Goal: Check status: Check status

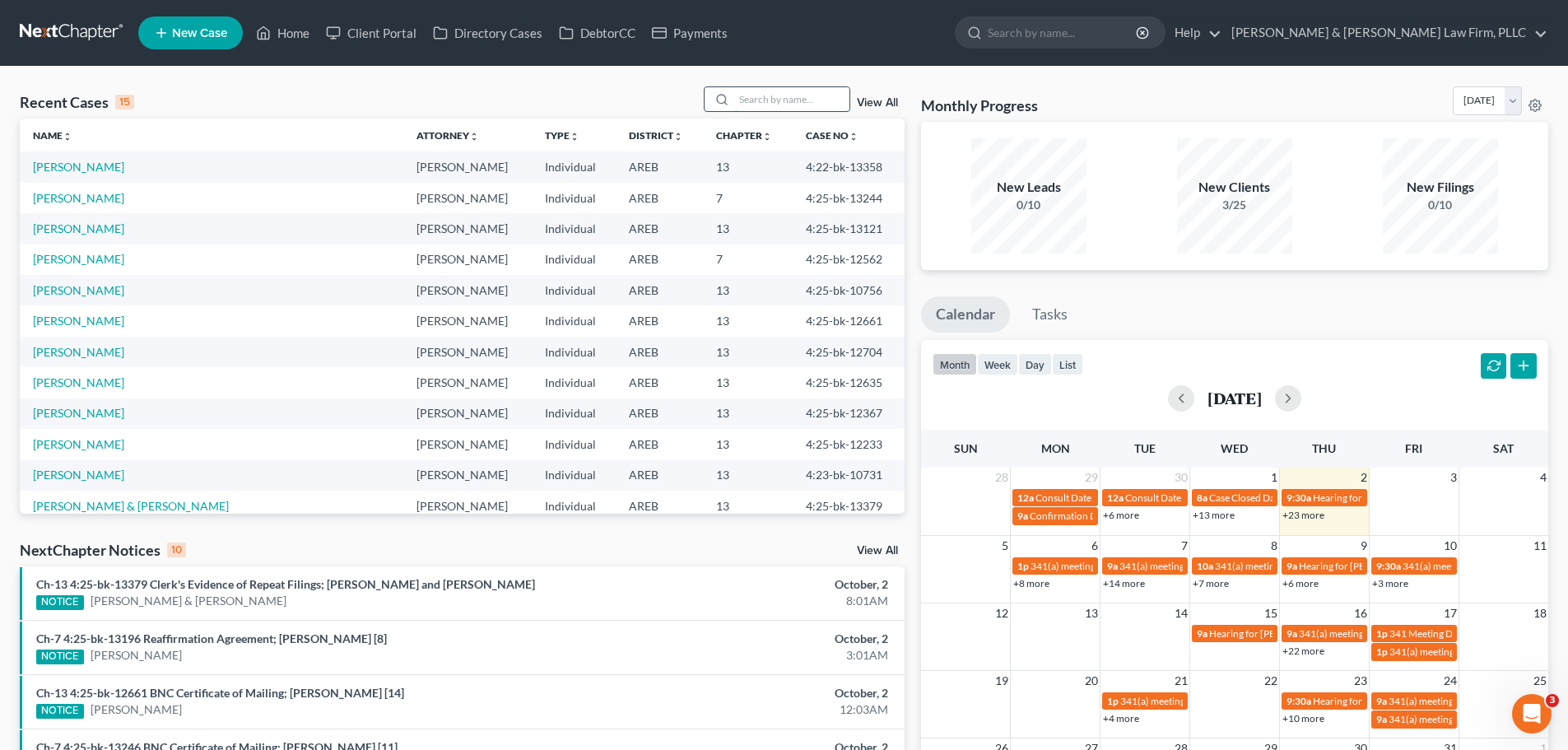
click at [790, 89] on input "search" at bounding box center [792, 99] width 115 height 24
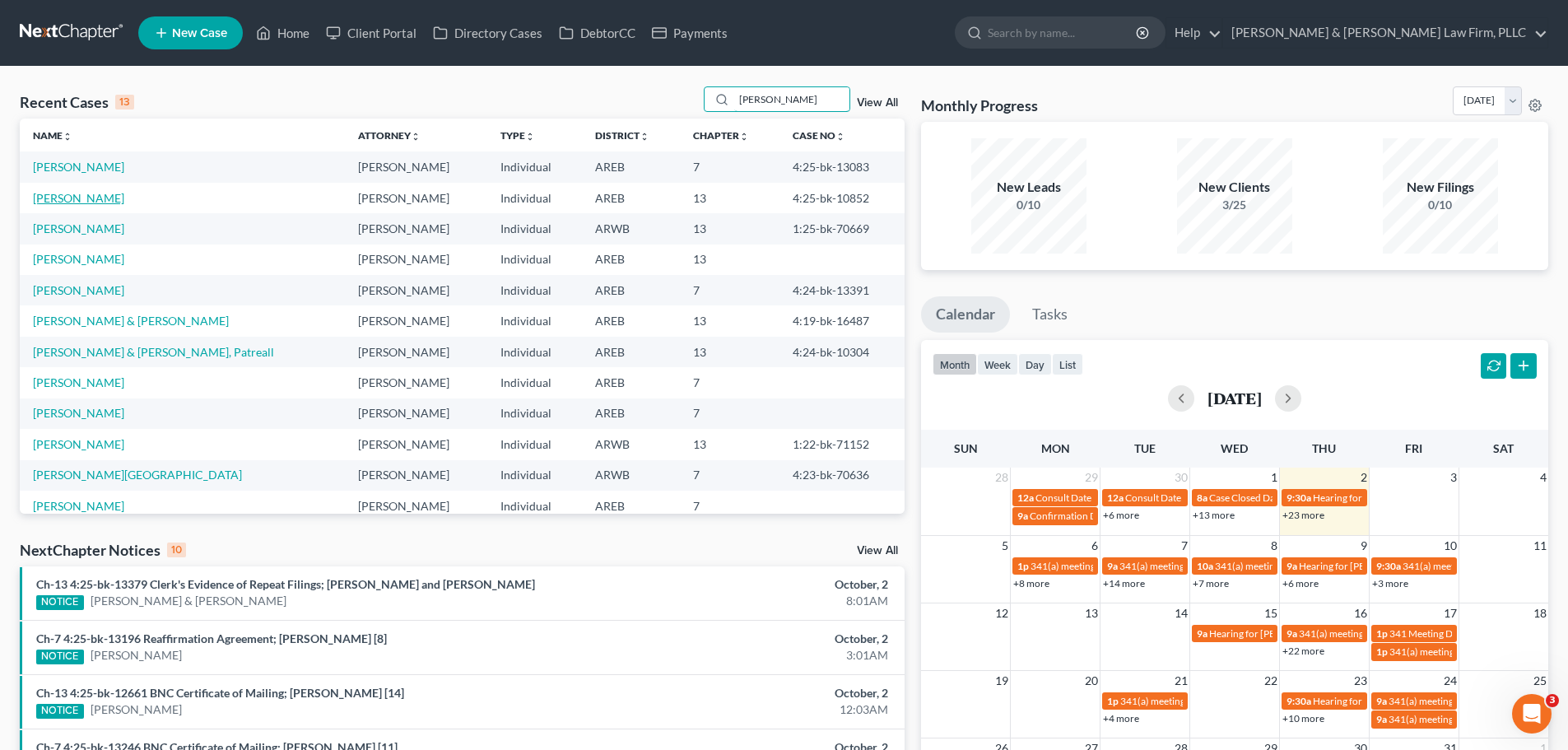
type input "[PERSON_NAME]"
click at [74, 201] on link "[PERSON_NAME]" at bounding box center [78, 197] width 92 height 14
click at [64, 200] on link "[PERSON_NAME]" at bounding box center [78, 197] width 92 height 14
select select "1"
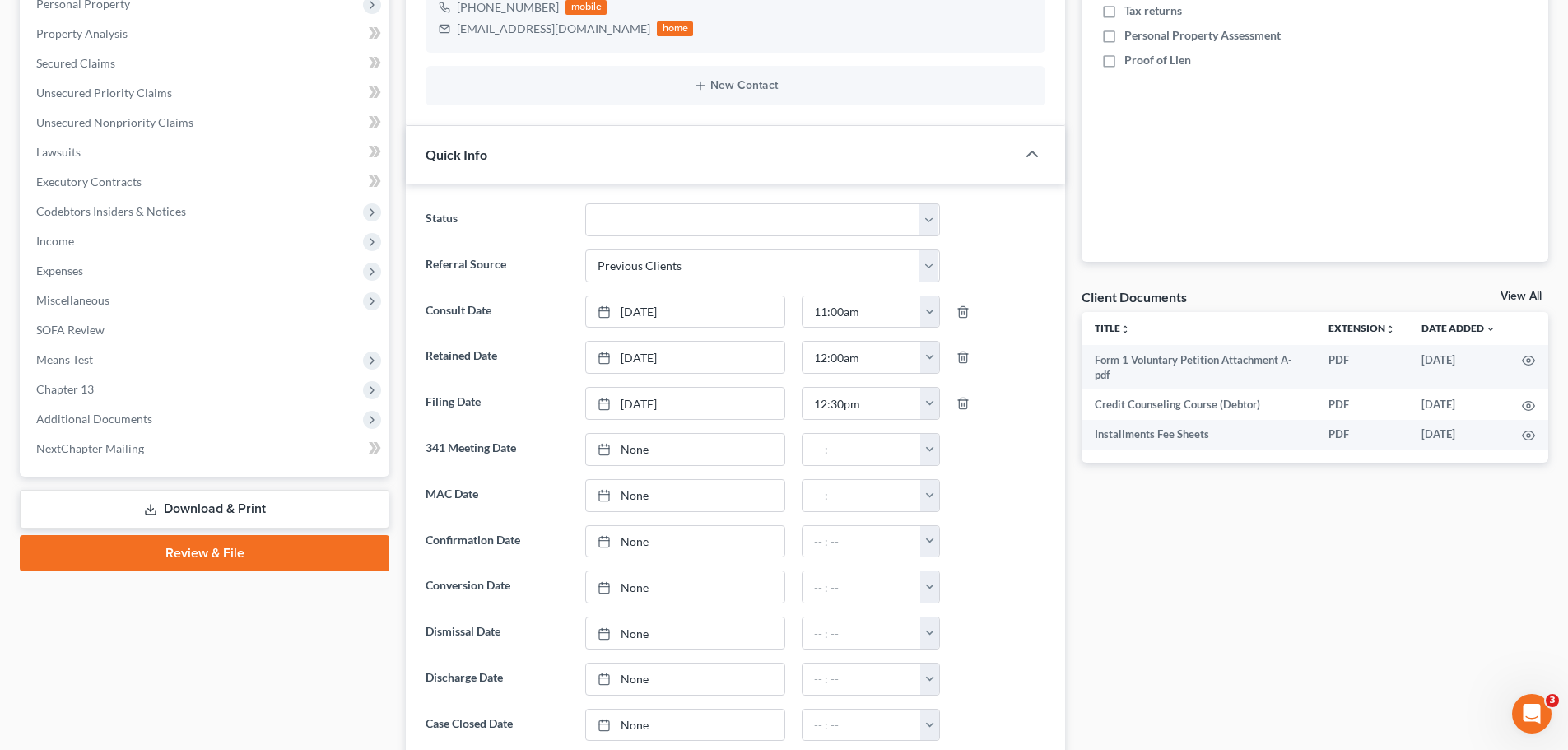
scroll to position [494, 0]
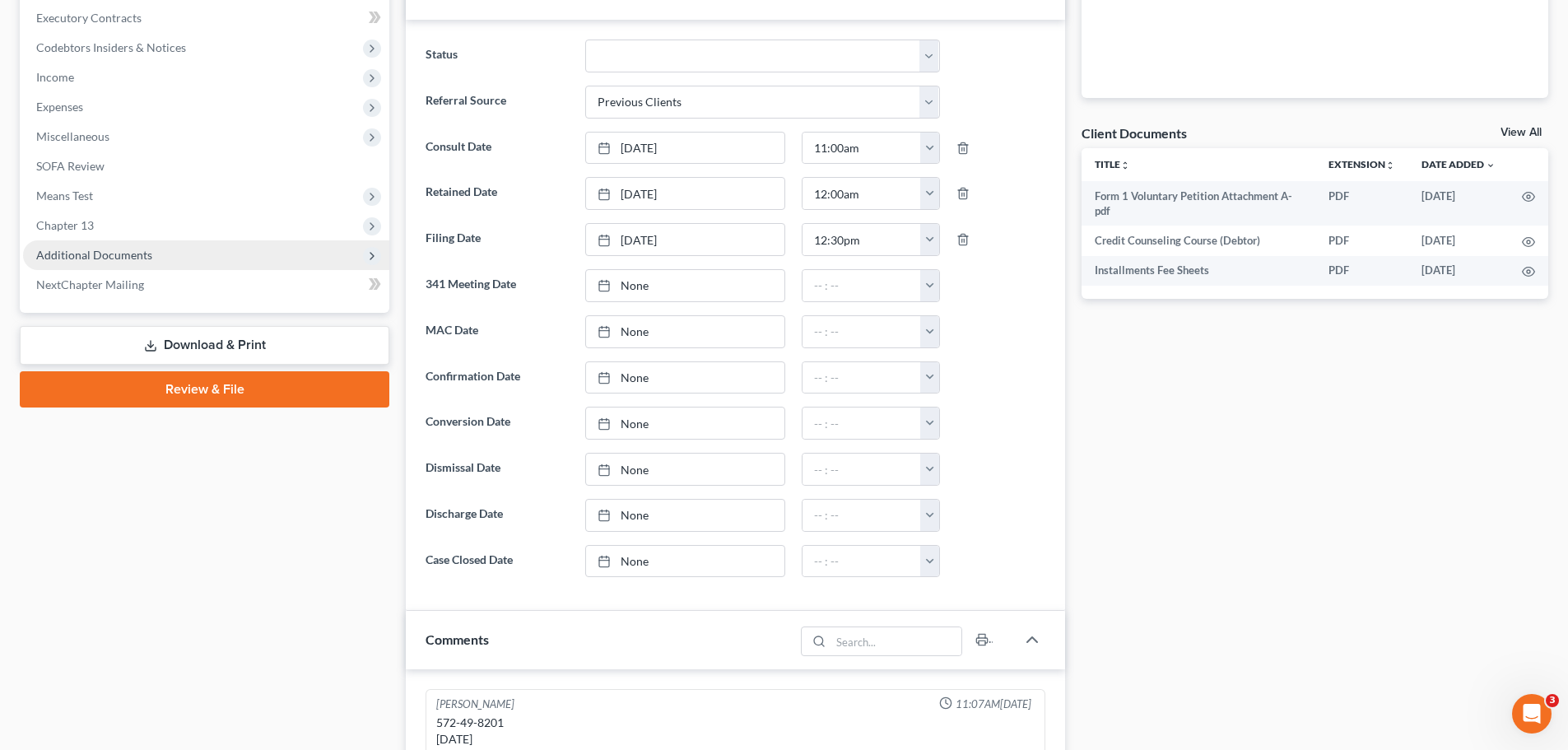
click at [126, 258] on span "Additional Documents" at bounding box center [94, 254] width 116 height 14
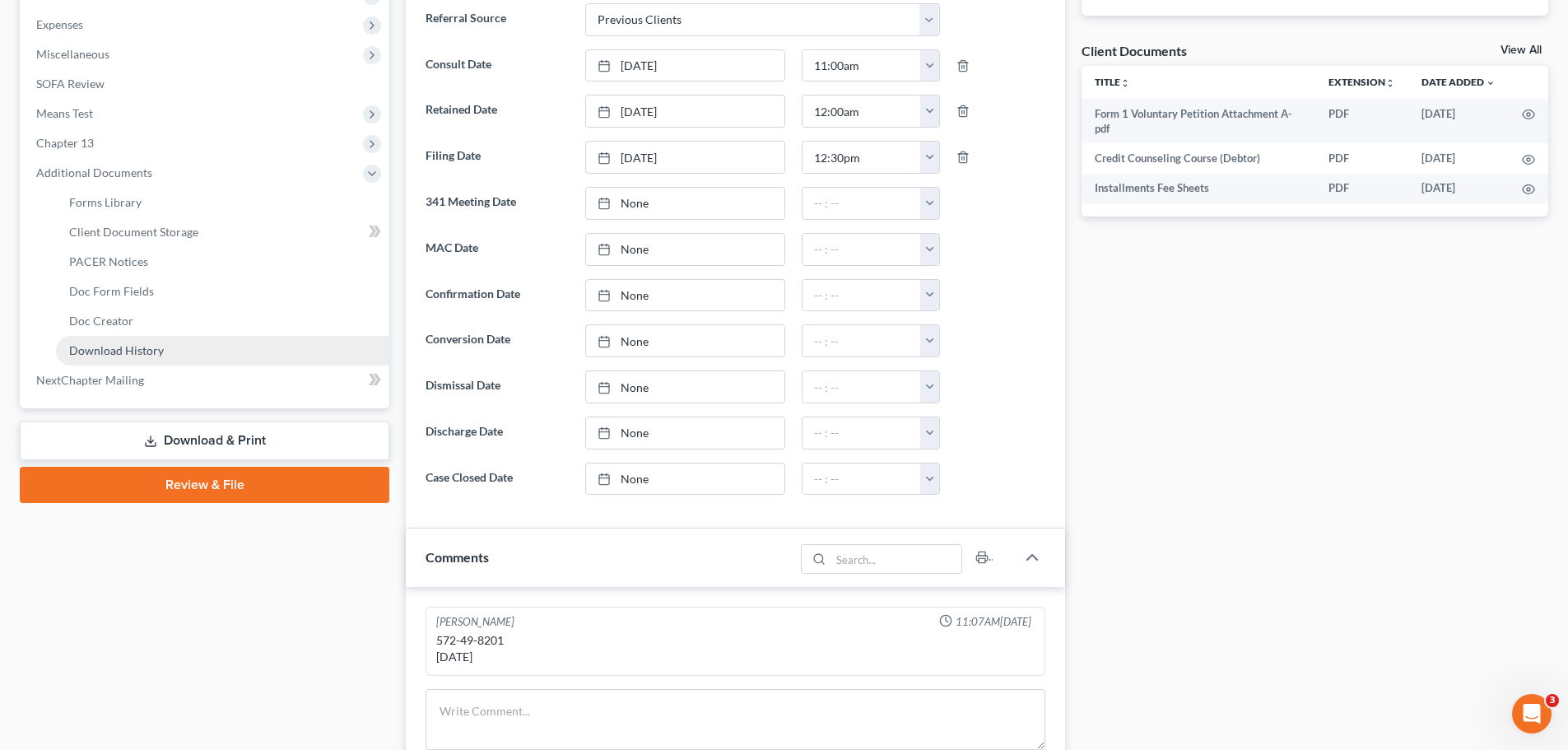
click at [114, 349] on span "Download History" at bounding box center [116, 350] width 94 height 14
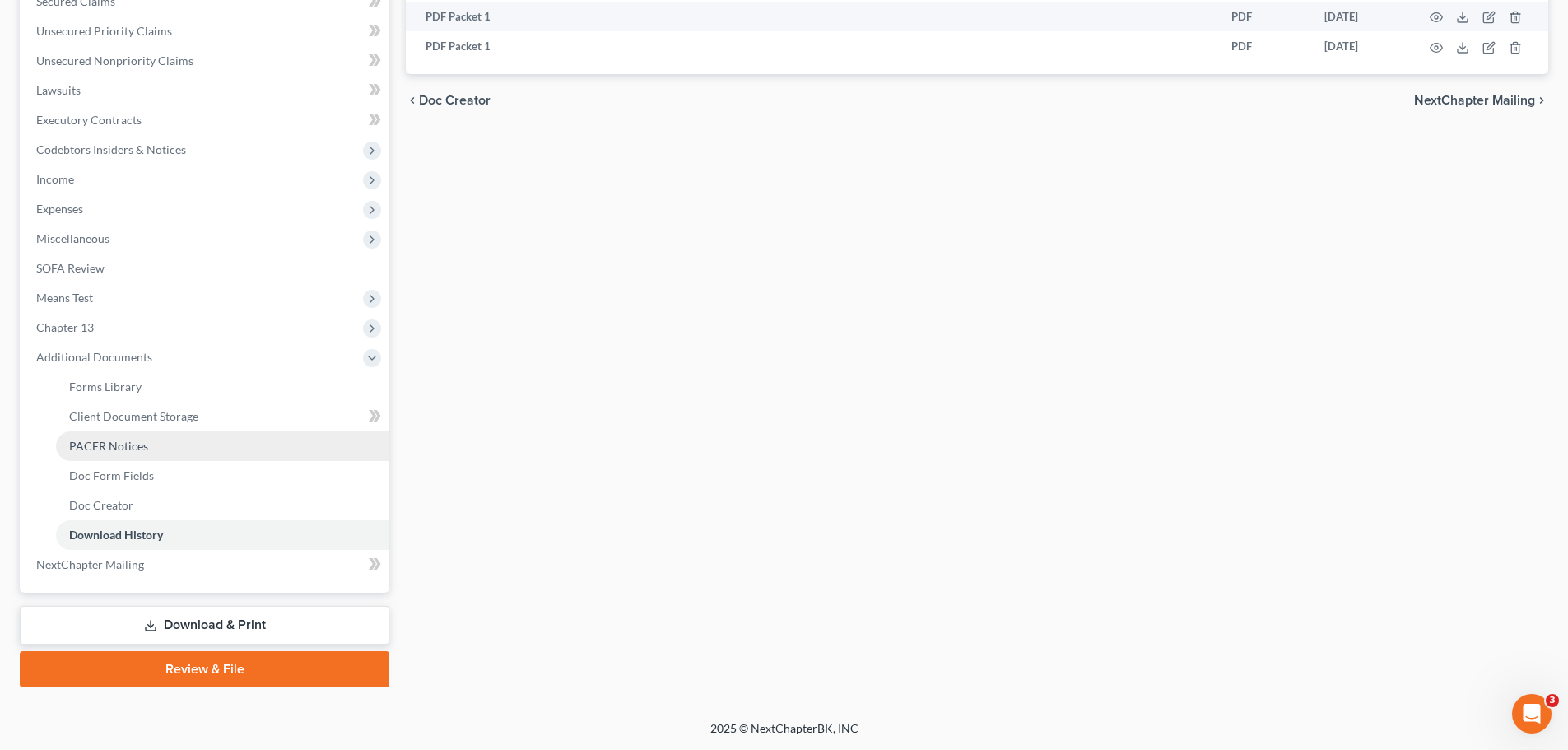
drag, startPoint x: 113, startPoint y: 443, endPoint x: 157, endPoint y: 419, distance: 50.1
click at [112, 443] on span "PACER Notices" at bounding box center [108, 445] width 79 height 14
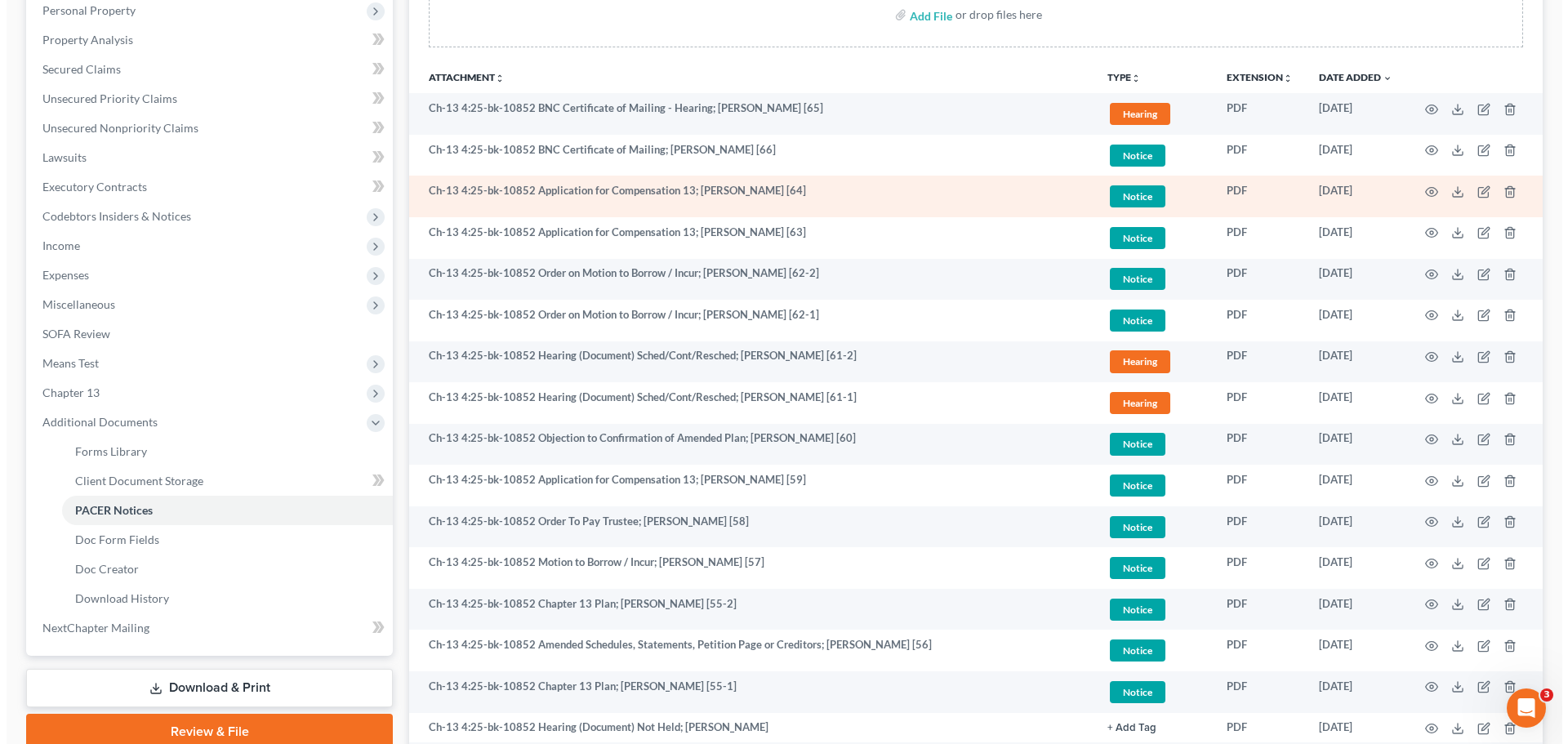
scroll to position [327, 0]
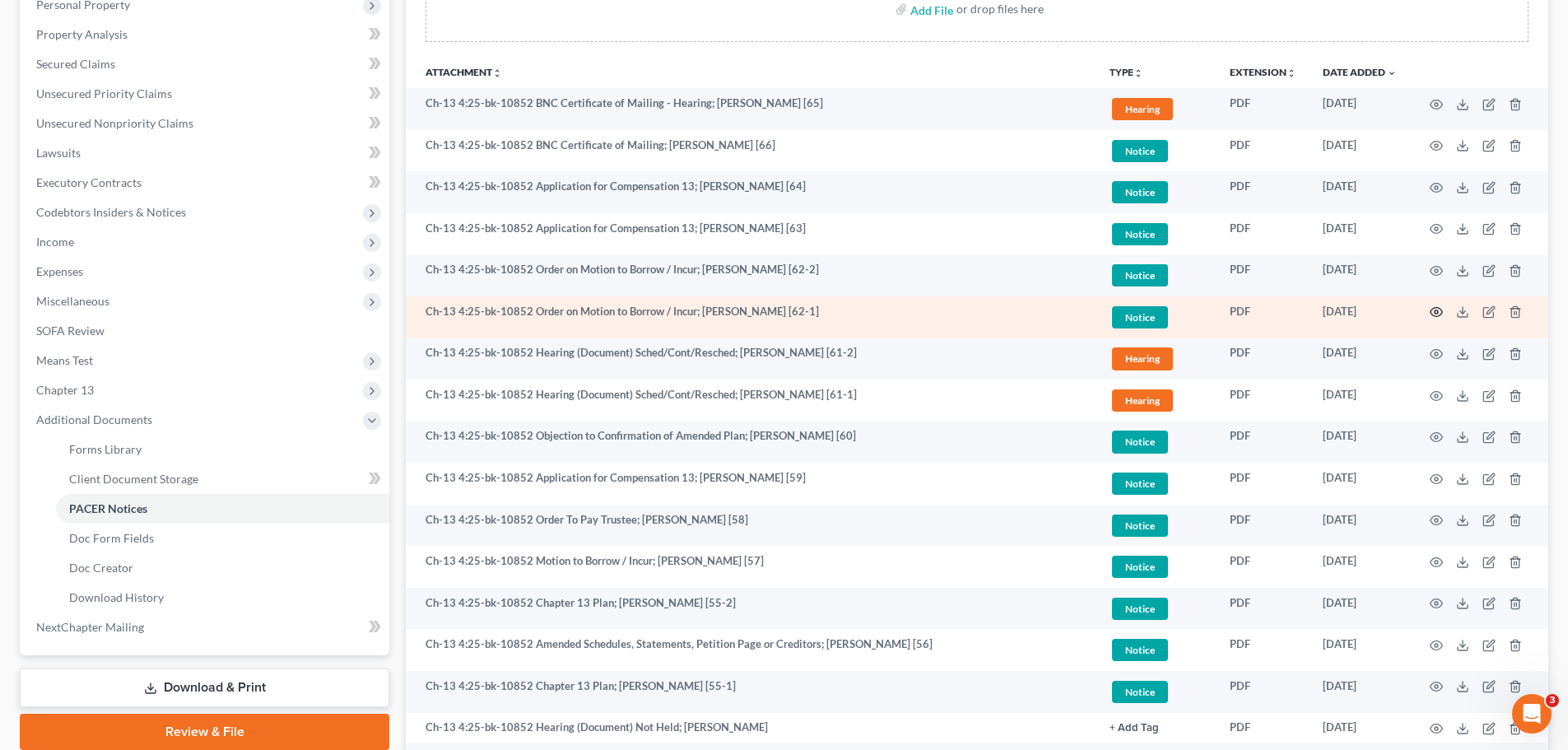
click at [1434, 313] on icon "button" at bounding box center [1436, 311] width 14 height 14
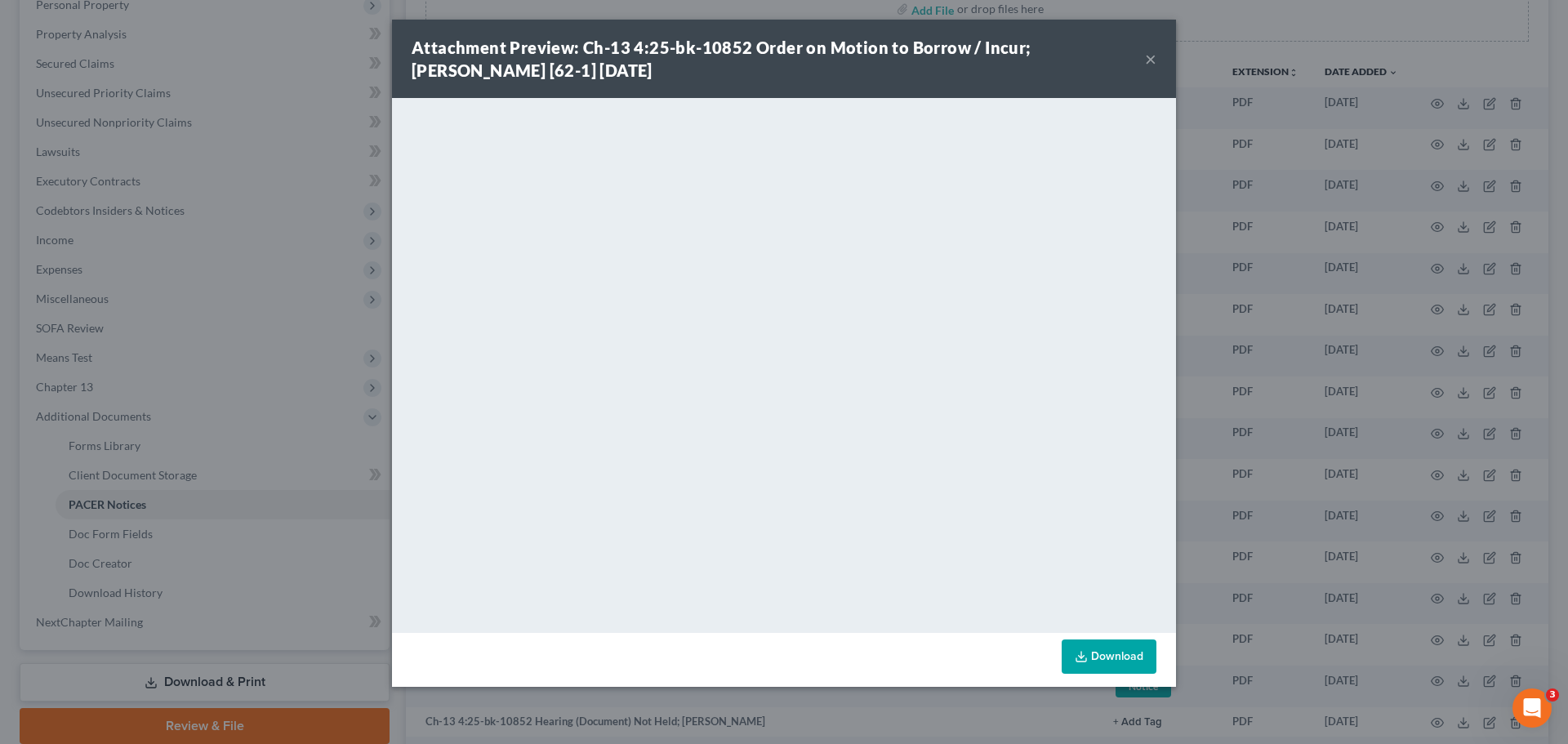
click at [1154, 60] on button "×" at bounding box center [1150, 59] width 12 height 20
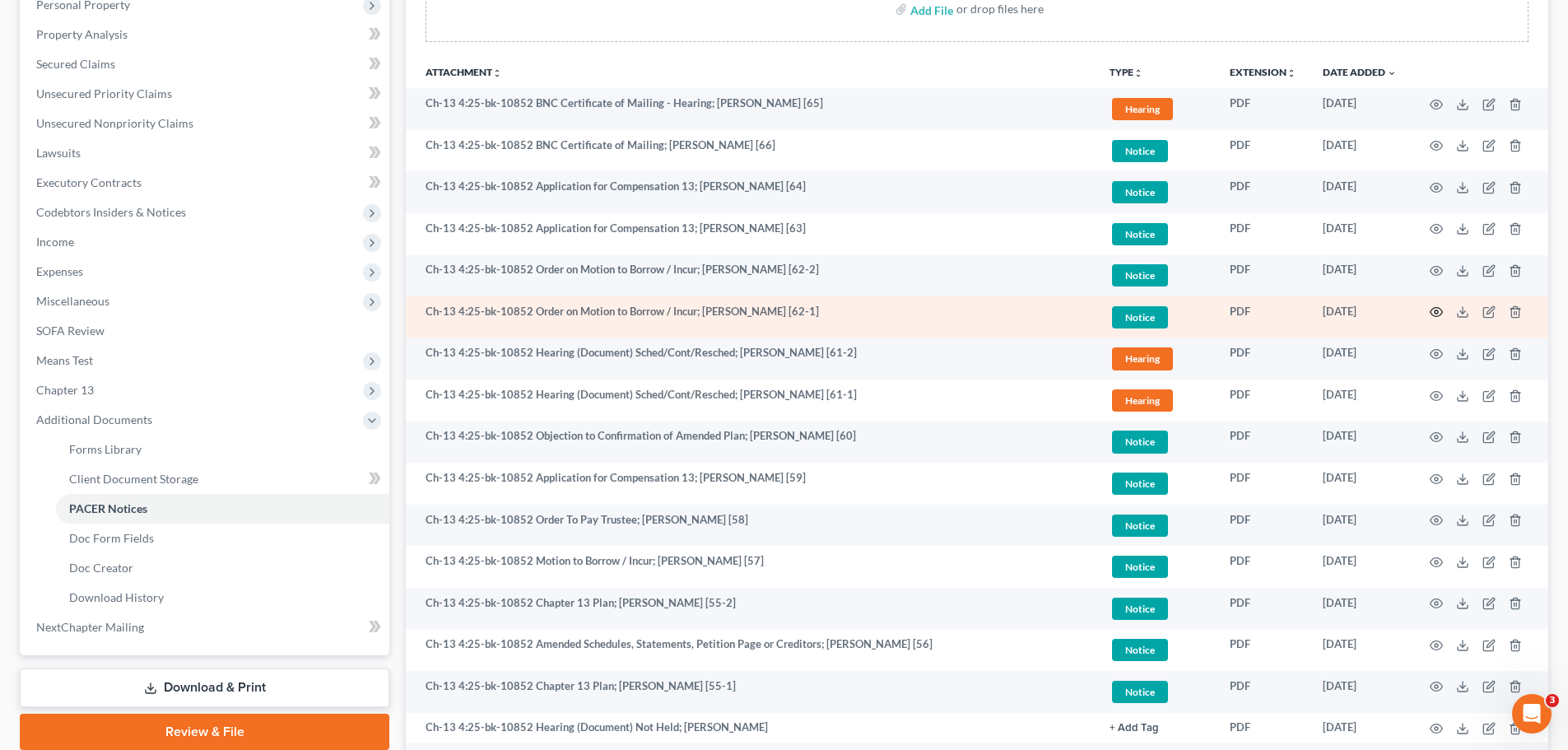
click at [1440, 312] on icon "button" at bounding box center [1436, 311] width 14 height 14
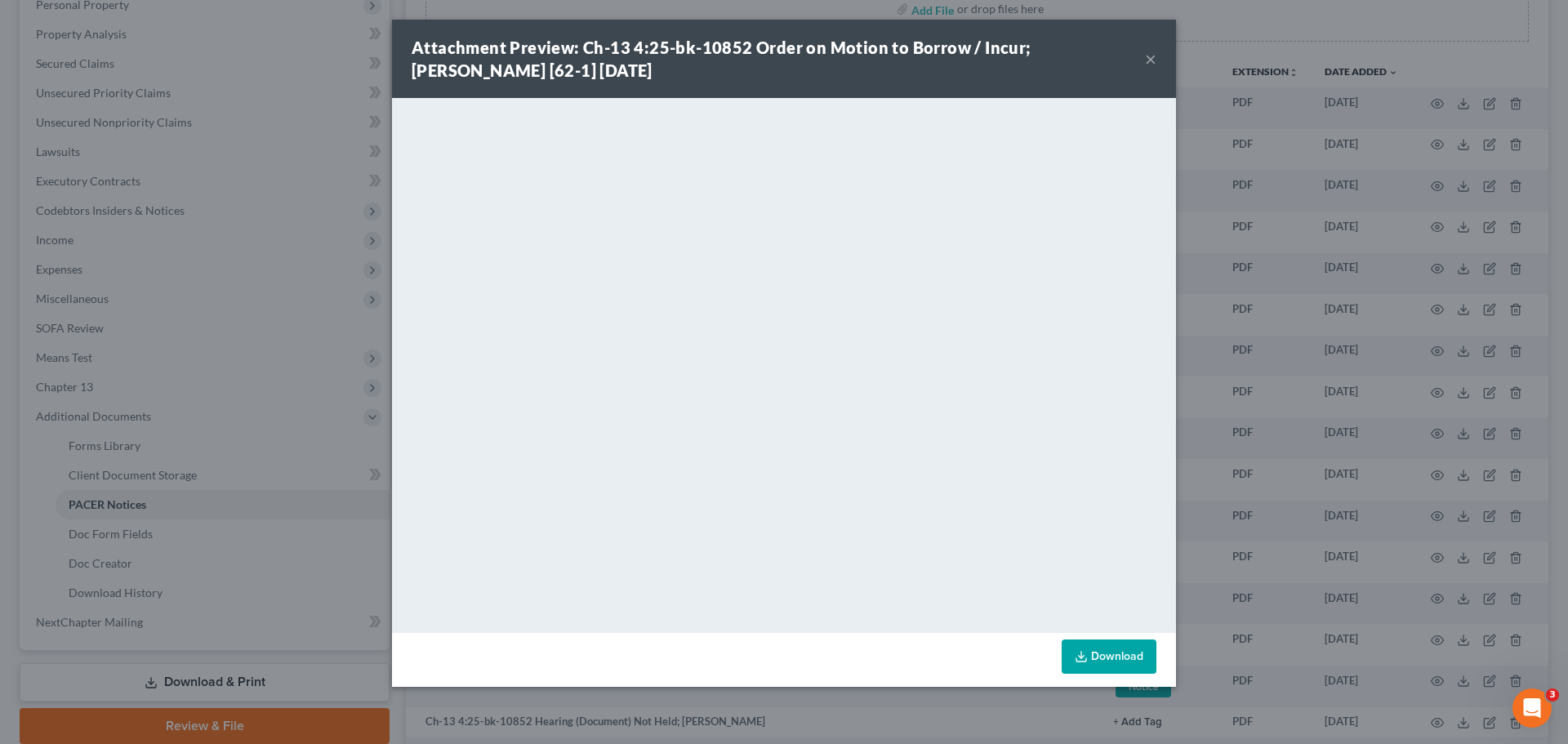
click at [1147, 56] on button "×" at bounding box center [1150, 59] width 12 height 20
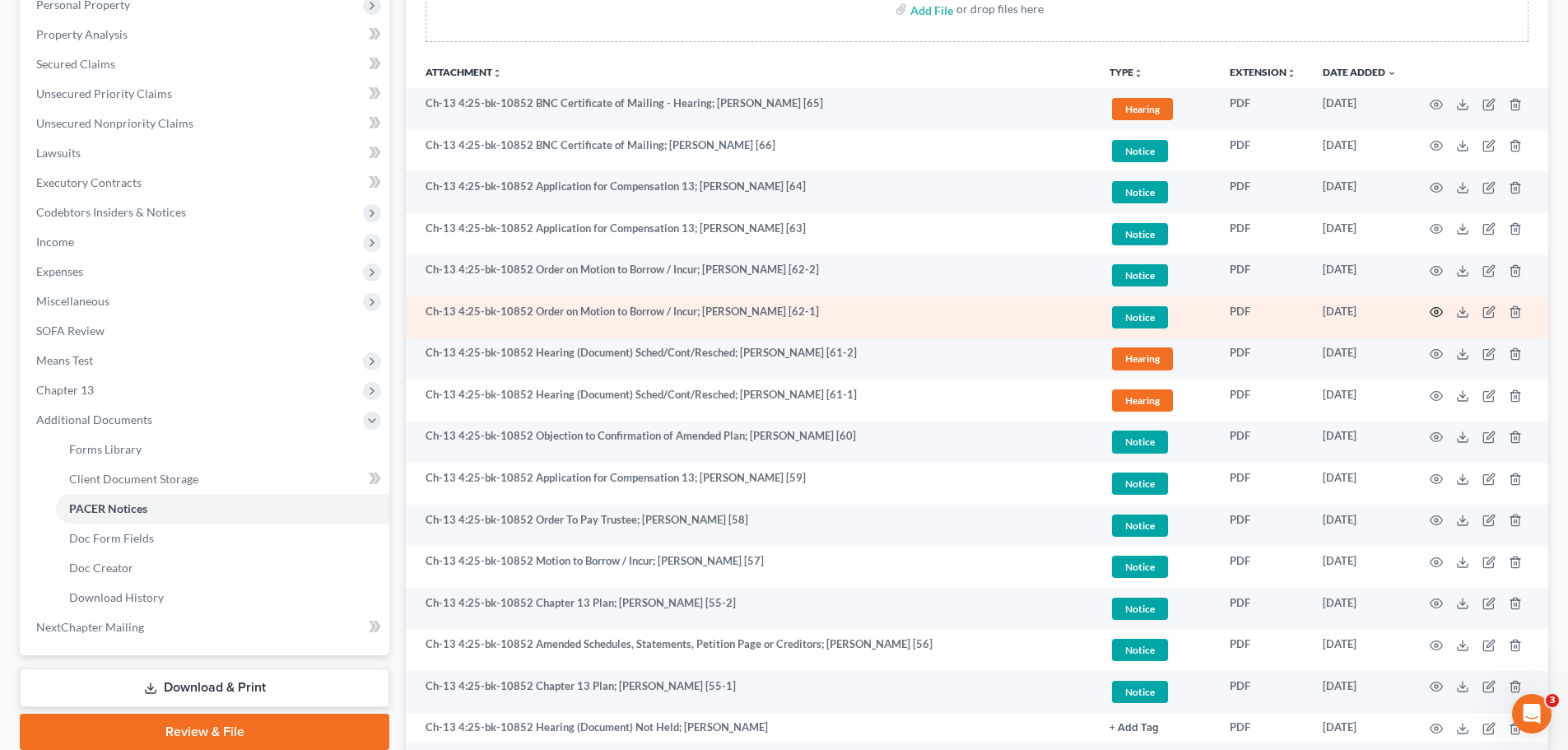
click at [1434, 311] on icon "button" at bounding box center [1436, 311] width 14 height 14
